Goal: Task Accomplishment & Management: Use online tool/utility

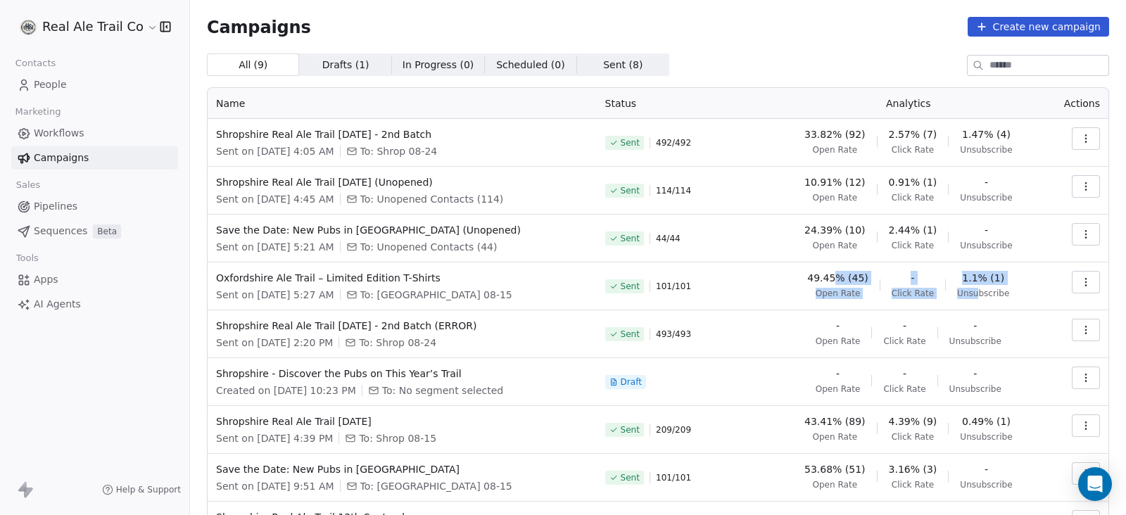
drag, startPoint x: 836, startPoint y: 275, endPoint x: 969, endPoint y: 287, distance: 133.0
click at [969, 287] on div "49.45% (45) Open Rate - Click Rate 1.1% (1) Unsubscribe" at bounding box center [909, 285] width 256 height 28
click at [974, 286] on div "1.1% (1) Unsubscribe" at bounding box center [983, 285] width 52 height 28
drag, startPoint x: 907, startPoint y: 282, endPoint x: 888, endPoint y: 284, distance: 19.2
click at [892, 284] on div "- Click Rate" at bounding box center [913, 285] width 42 height 28
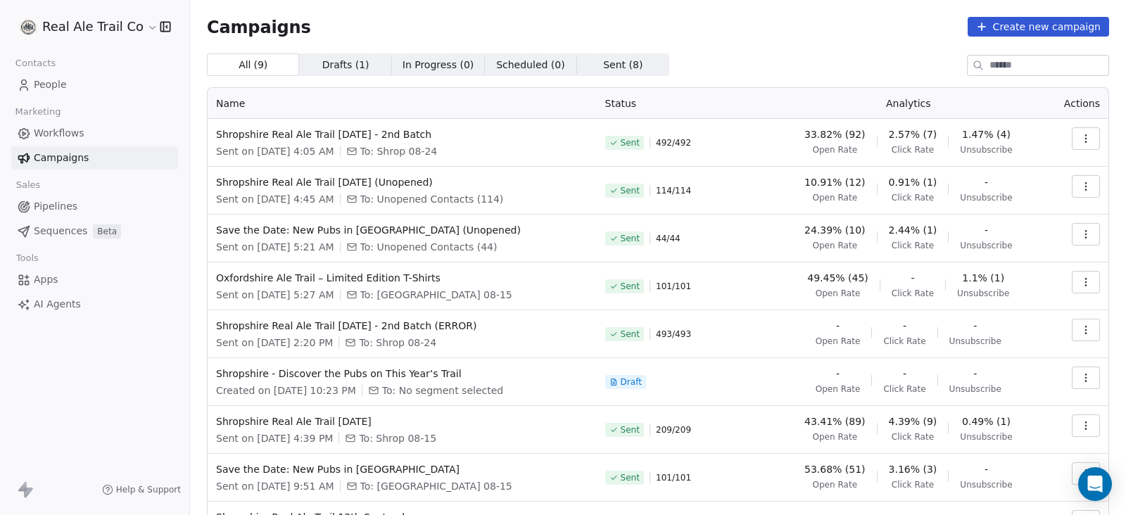
click at [1086, 282] on icon "button" at bounding box center [1086, 282] width 1 height 1
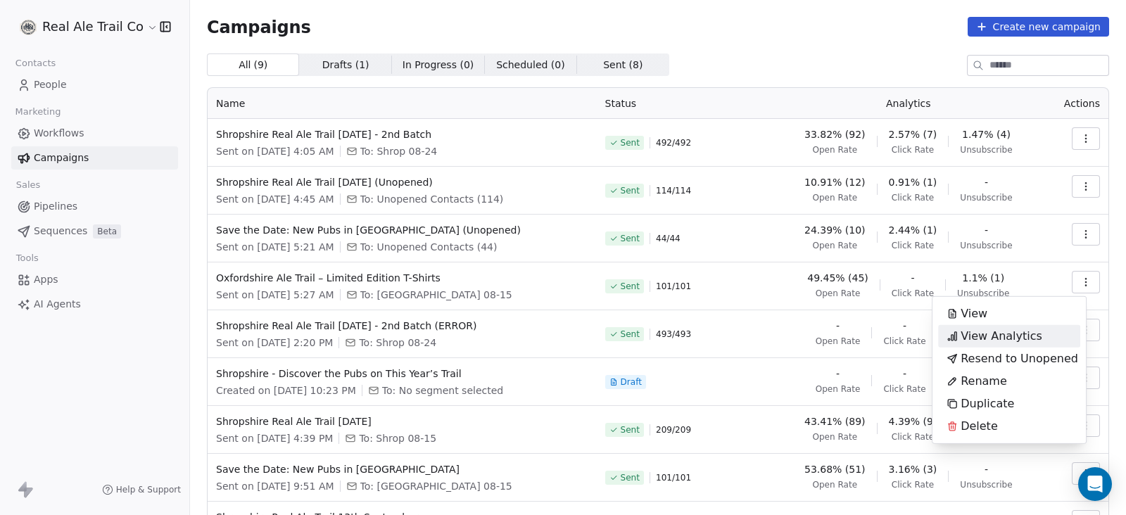
click at [1031, 334] on span "View Analytics" at bounding box center [1002, 336] width 82 height 17
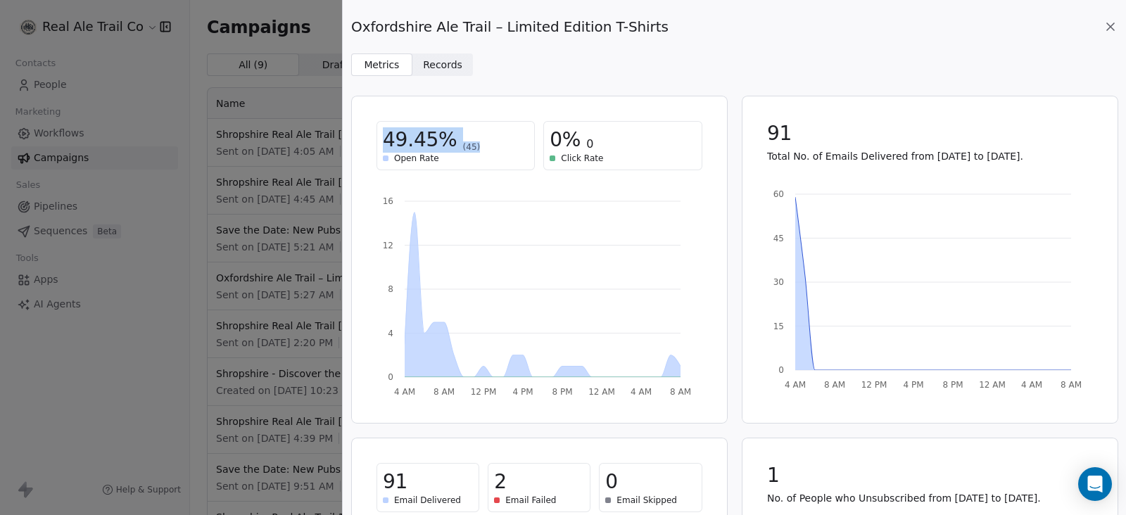
drag, startPoint x: 383, startPoint y: 138, endPoint x: 474, endPoint y: 140, distance: 91.5
click at [474, 140] on div "49.45% (45)" at bounding box center [456, 139] width 146 height 25
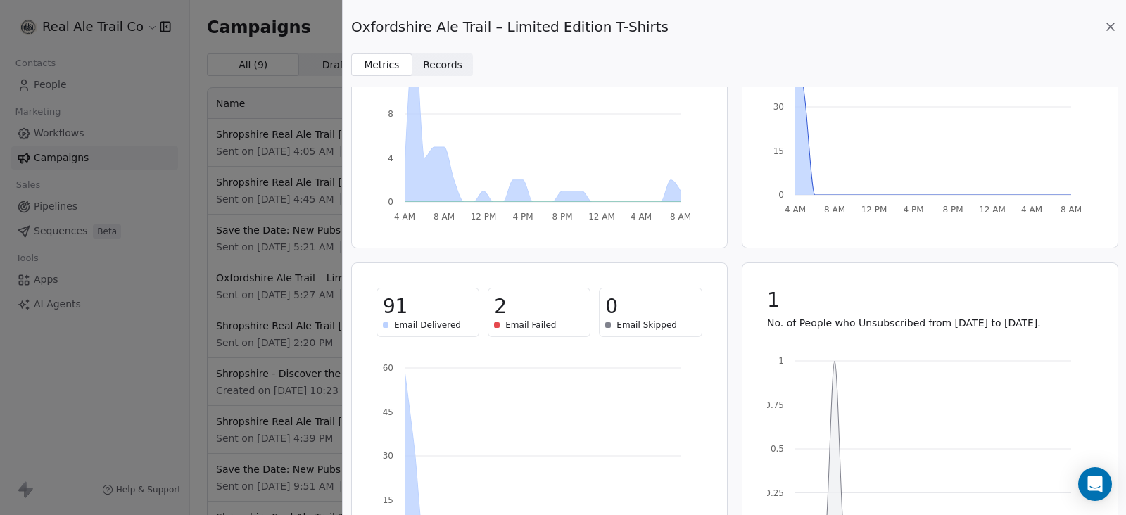
scroll to position [258, 0]
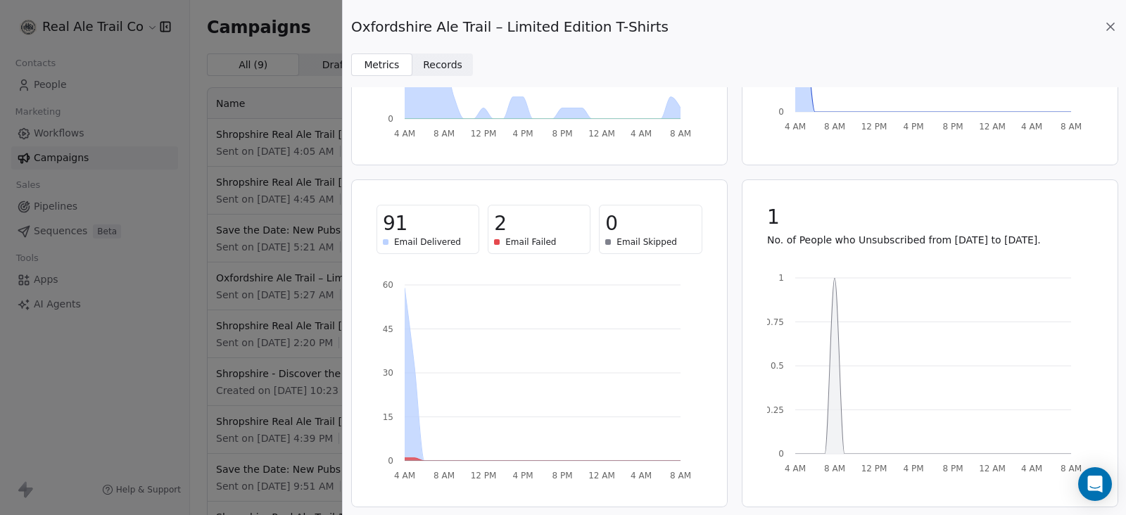
drag, startPoint x: 517, startPoint y: 234, endPoint x: 499, endPoint y: 227, distance: 19.4
click at [499, 227] on div "2" at bounding box center [539, 223] width 90 height 25
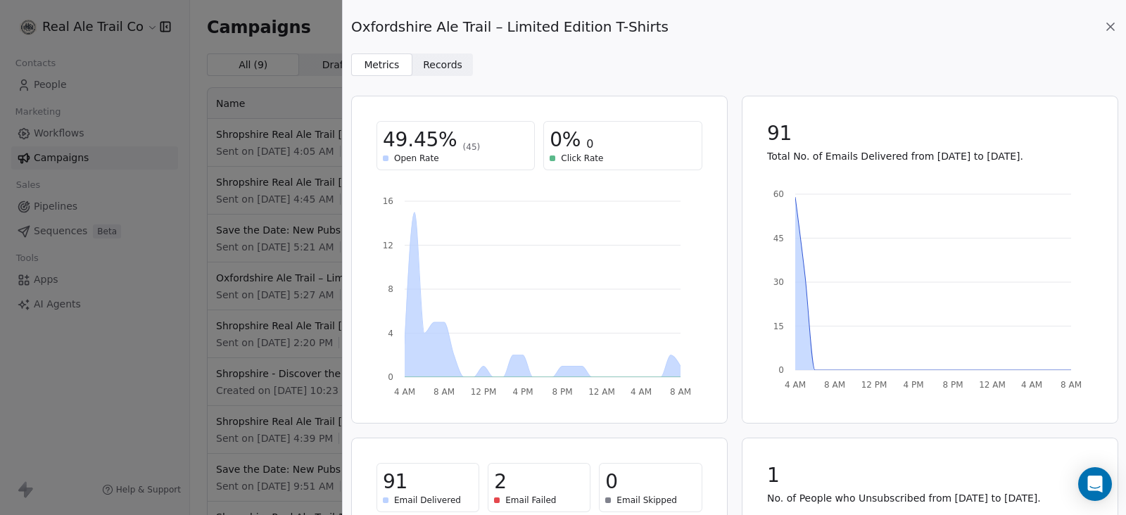
click at [433, 73] on span "Records Records" at bounding box center [443, 65] width 61 height 23
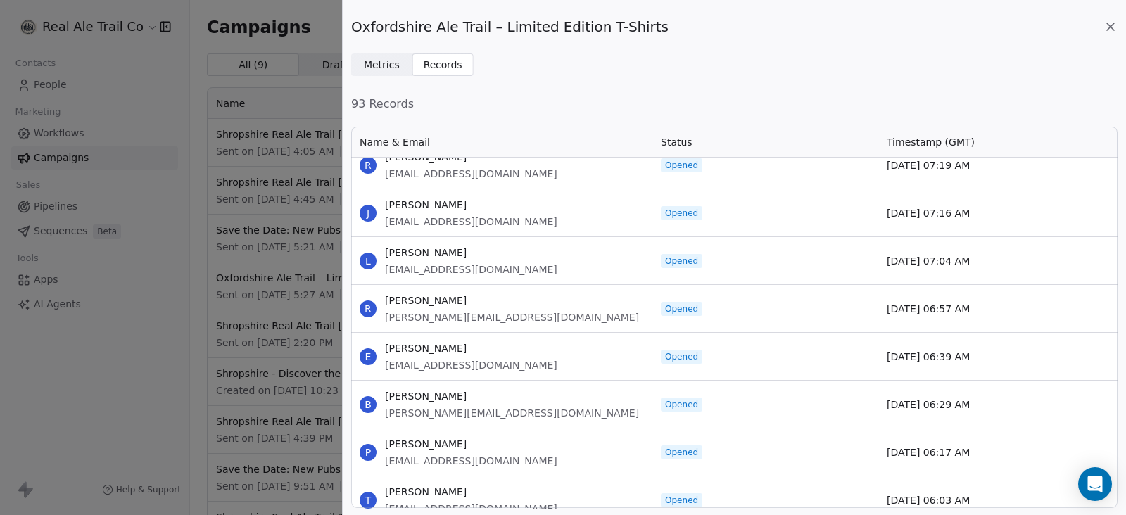
scroll to position [1989, 0]
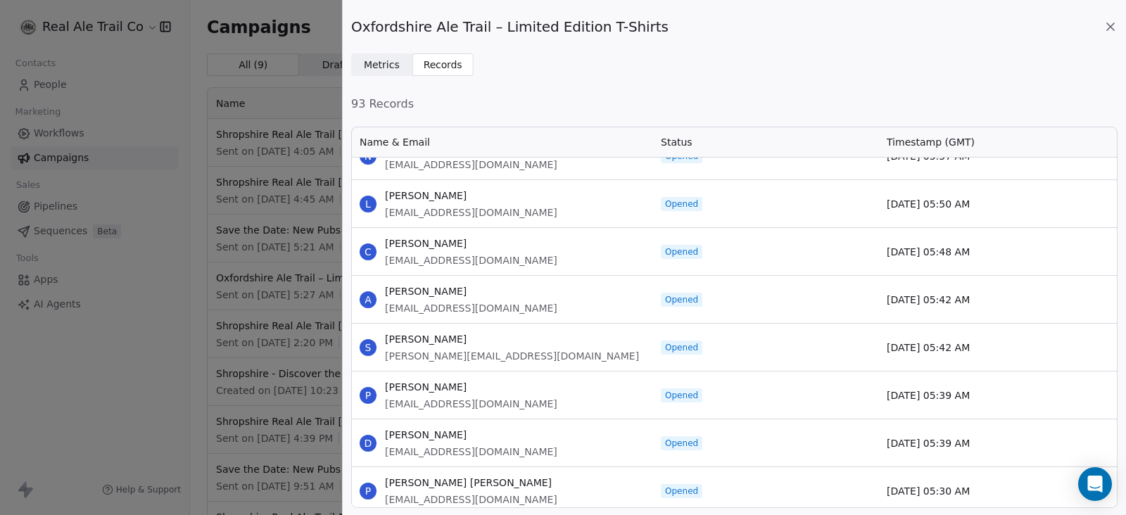
click at [1112, 25] on icon at bounding box center [1110, 26] width 7 height 7
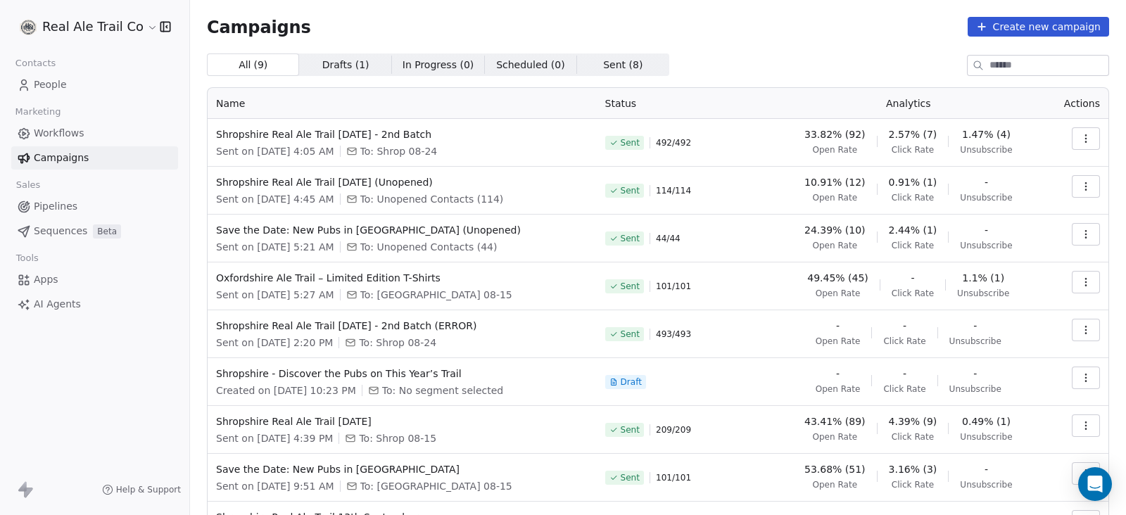
scroll to position [87, 0]
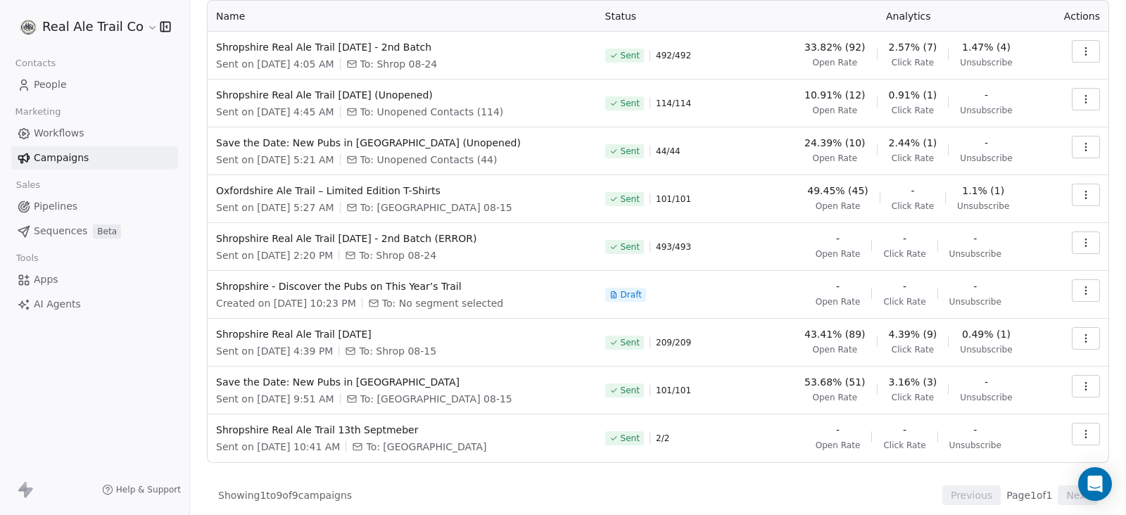
click at [1081, 196] on icon "button" at bounding box center [1086, 194] width 11 height 11
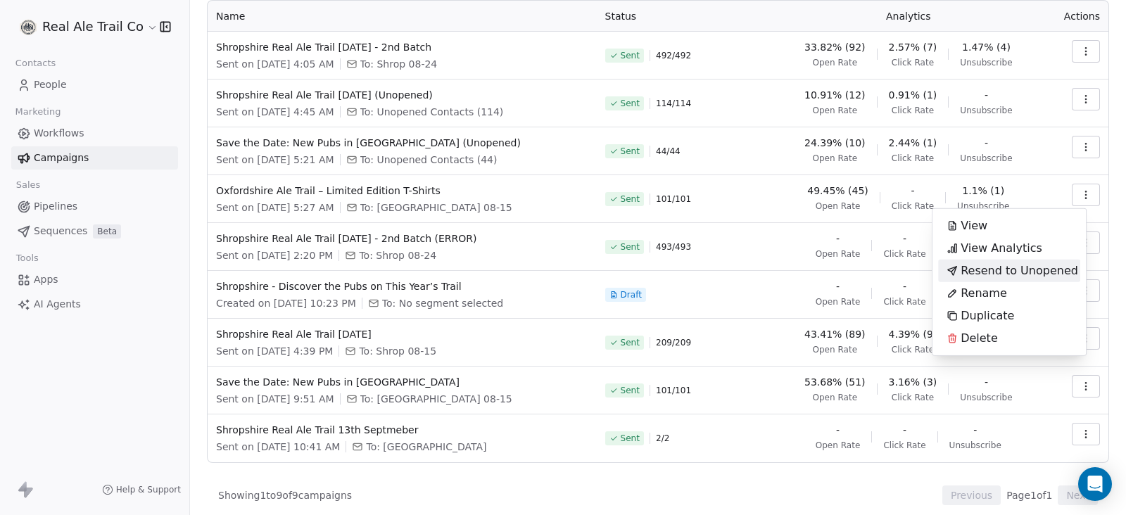
click at [1028, 271] on span "Resend to Unopened" at bounding box center [1020, 271] width 118 height 17
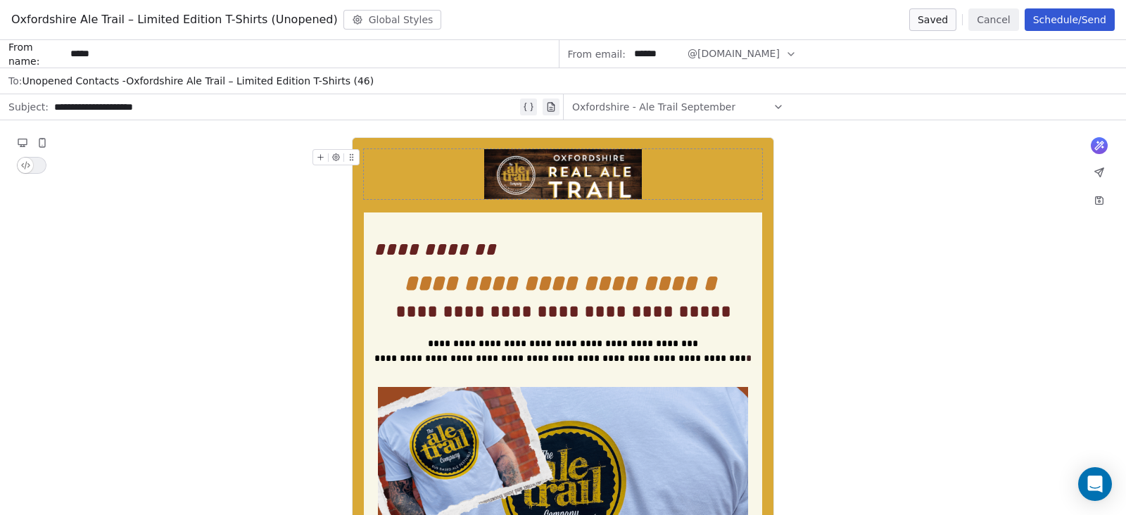
click at [1086, 20] on button "Schedule/Send" at bounding box center [1070, 19] width 90 height 23
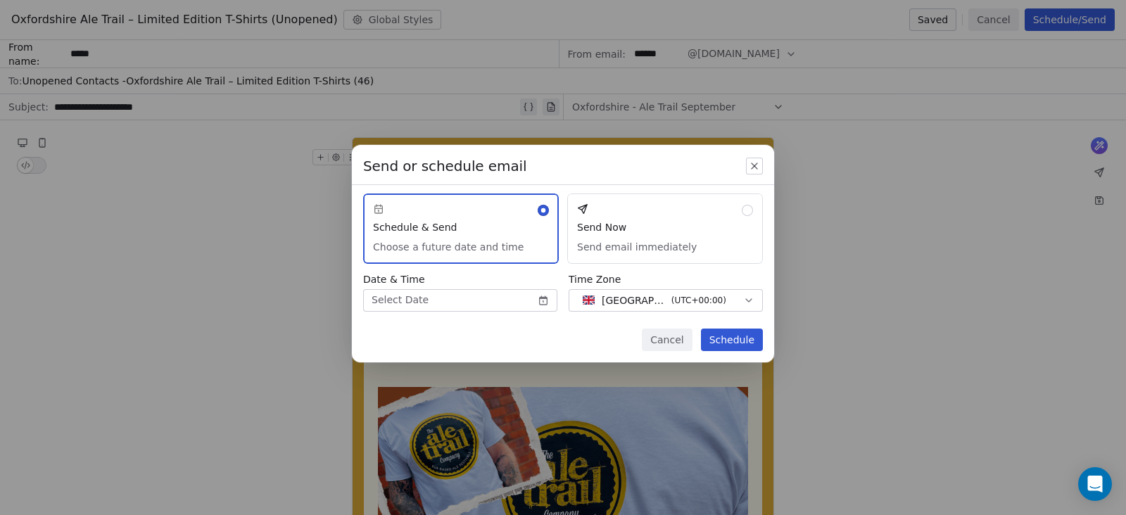
click at [683, 220] on button "Send Now Send email immediately" at bounding box center [665, 229] width 196 height 70
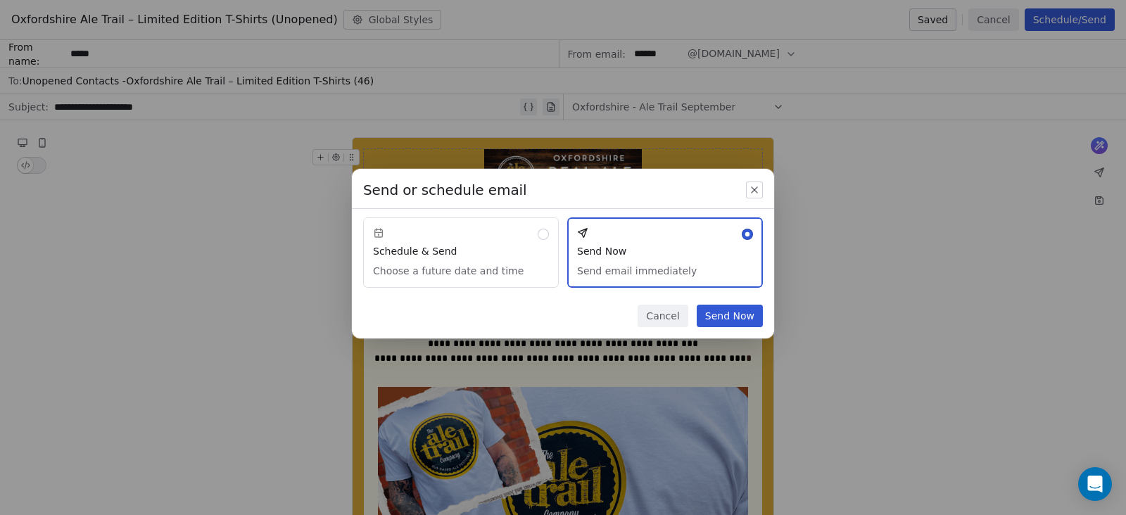
click at [717, 312] on button "Send Now" at bounding box center [730, 316] width 66 height 23
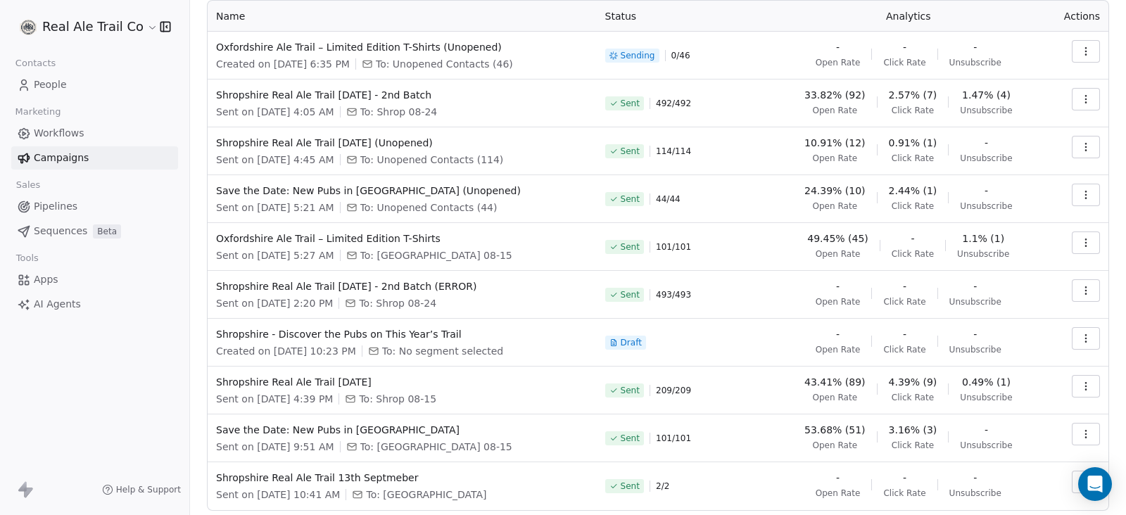
scroll to position [0, 0]
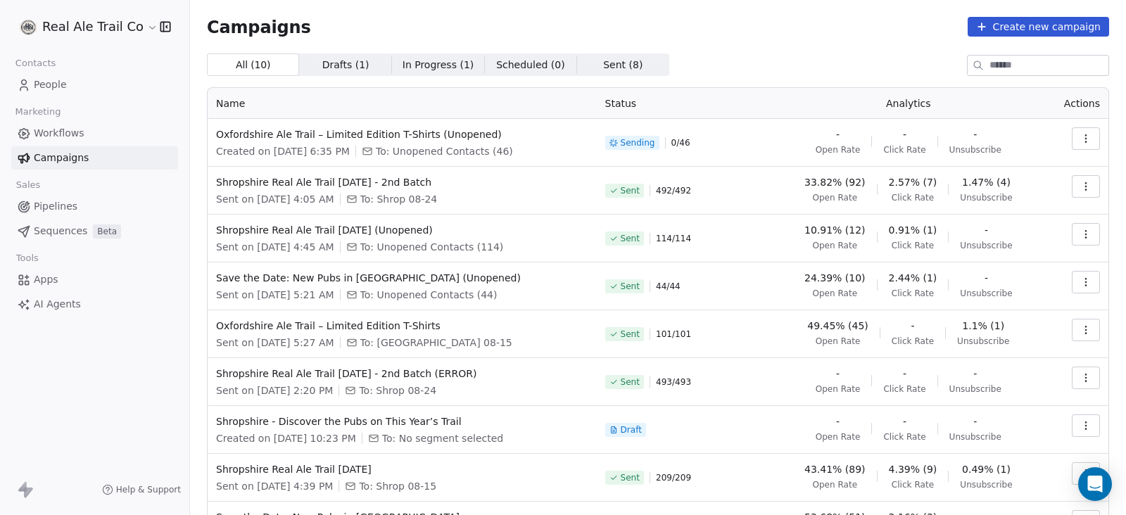
click at [334, 70] on span "Drafts ( 1 )" at bounding box center [345, 65] width 47 height 15
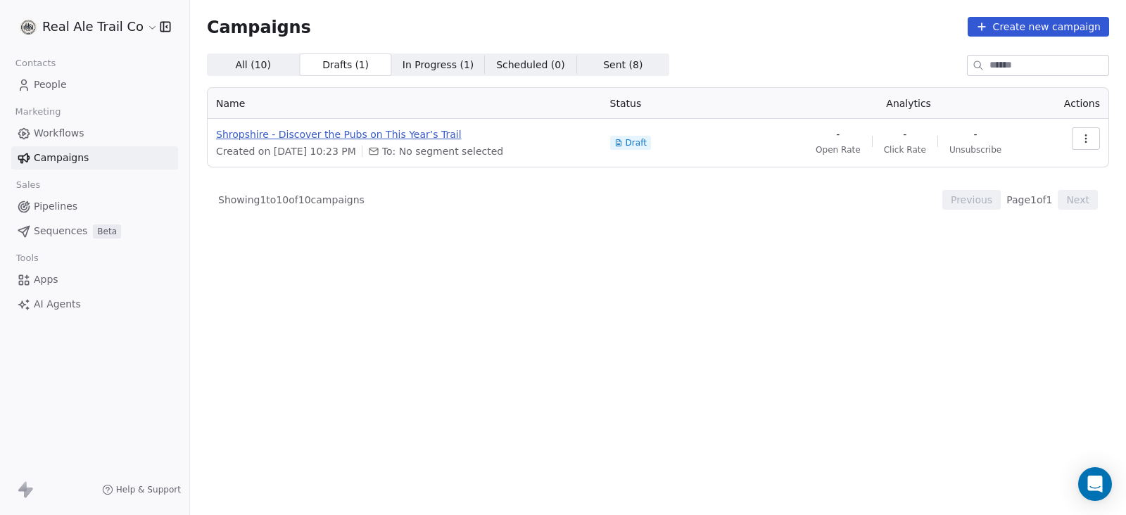
click at [347, 135] on span "Shropshire - Discover the Pubs on This Year’s Trail" at bounding box center [404, 134] width 377 height 14
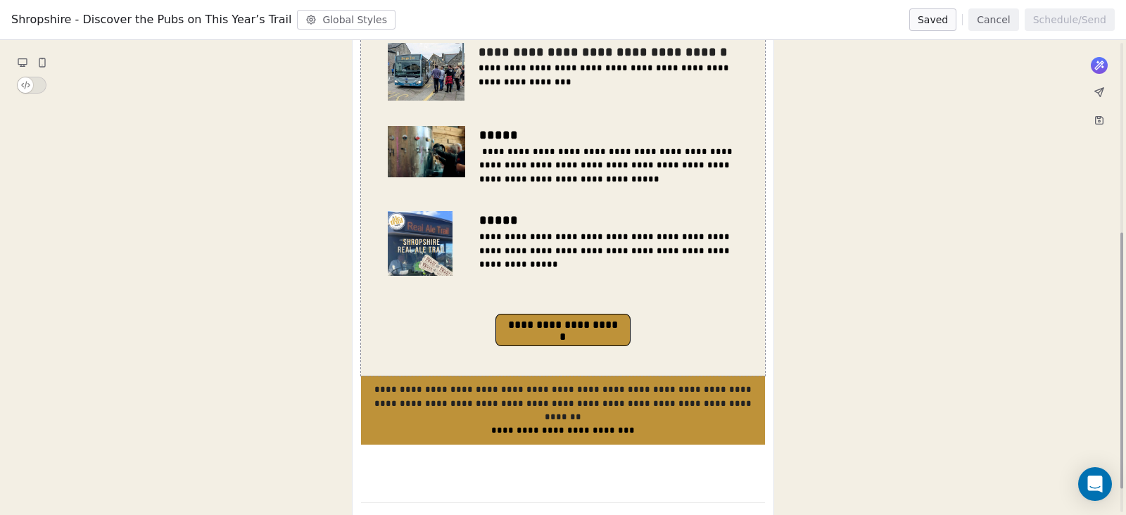
scroll to position [396, 0]
